Goal: Task Accomplishment & Management: Use online tool/utility

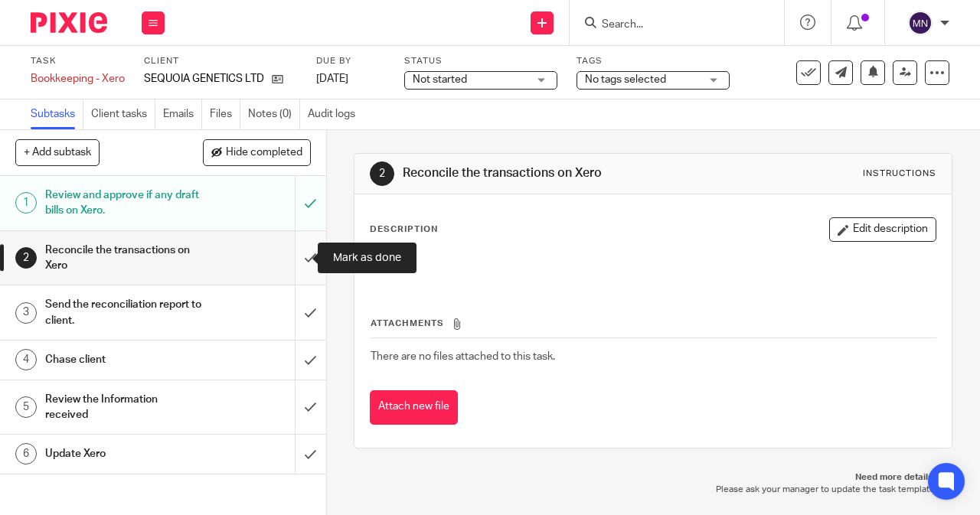
click at [293, 267] on input "submit" at bounding box center [163, 258] width 326 height 54
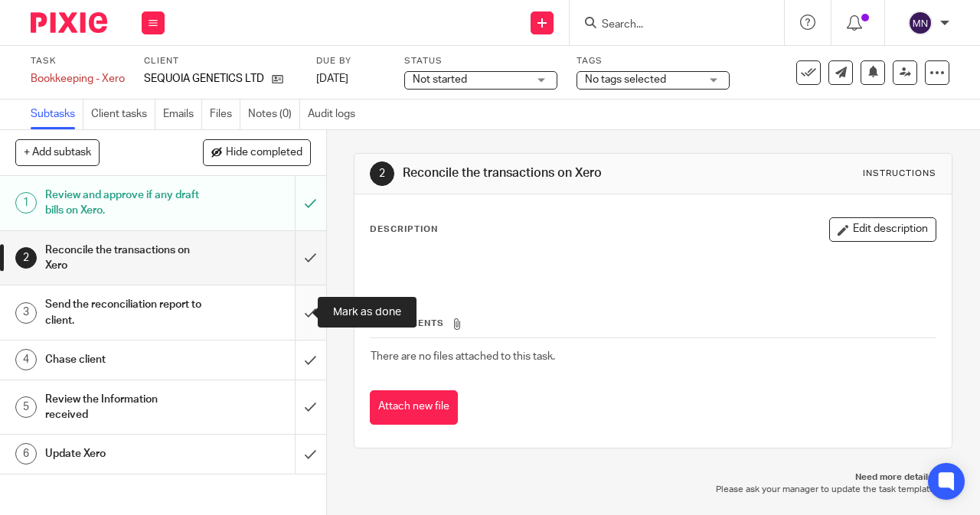
click at [291, 315] on input "submit" at bounding box center [163, 313] width 326 height 54
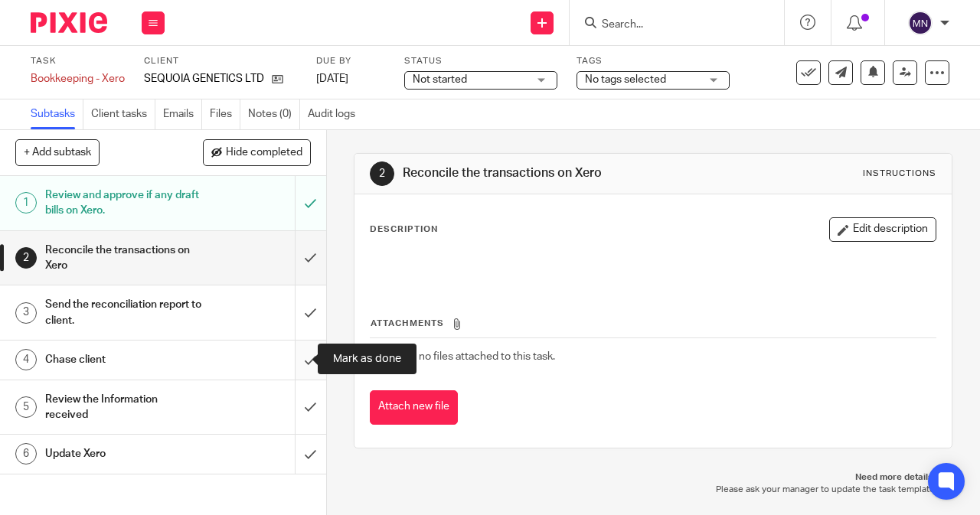
click at [292, 369] on input "submit" at bounding box center [163, 360] width 326 height 38
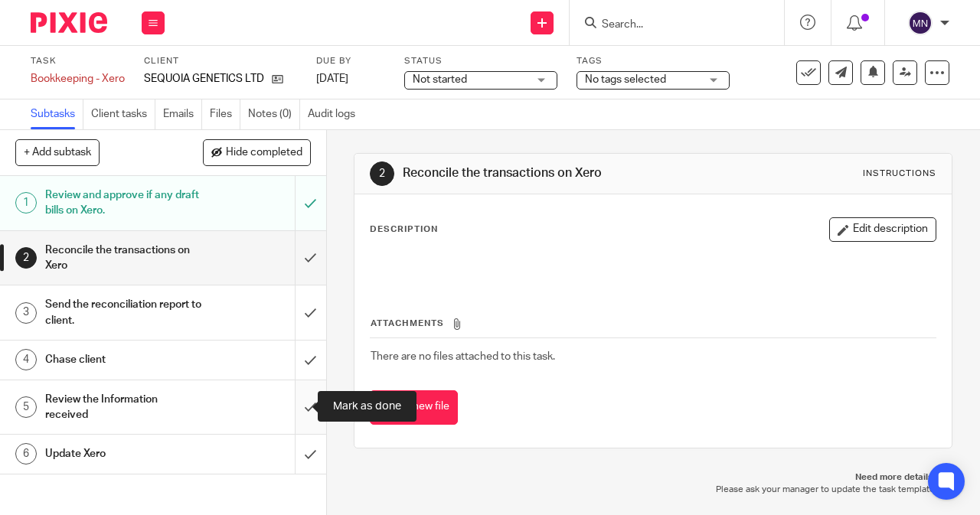
click at [294, 407] on input "submit" at bounding box center [163, 407] width 326 height 54
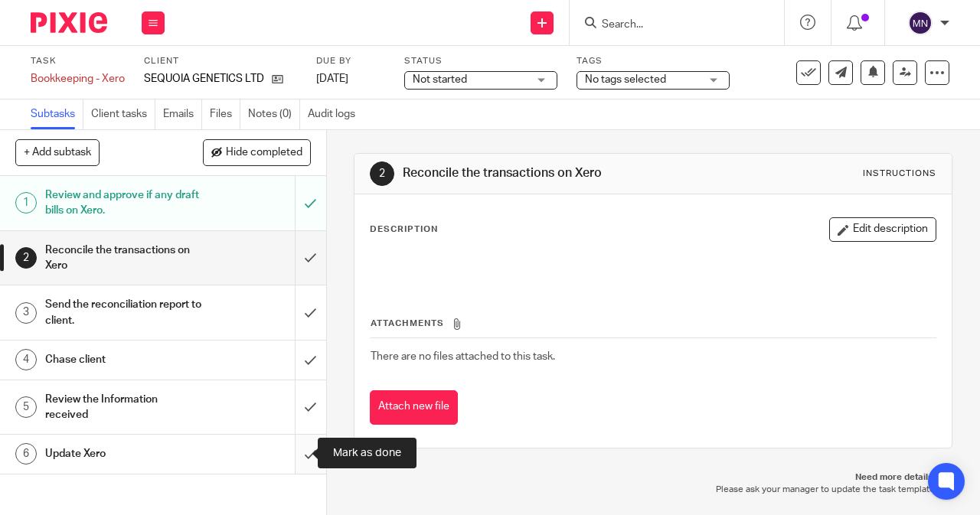
click at [288, 444] on input "submit" at bounding box center [163, 454] width 326 height 38
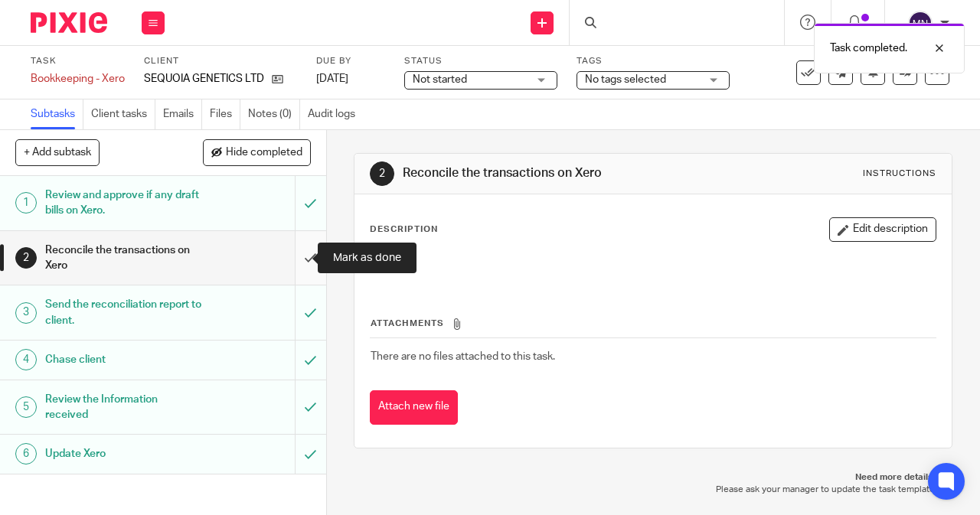
click at [303, 255] on input "submit" at bounding box center [163, 258] width 326 height 54
